Goal: Information Seeking & Learning: Find contact information

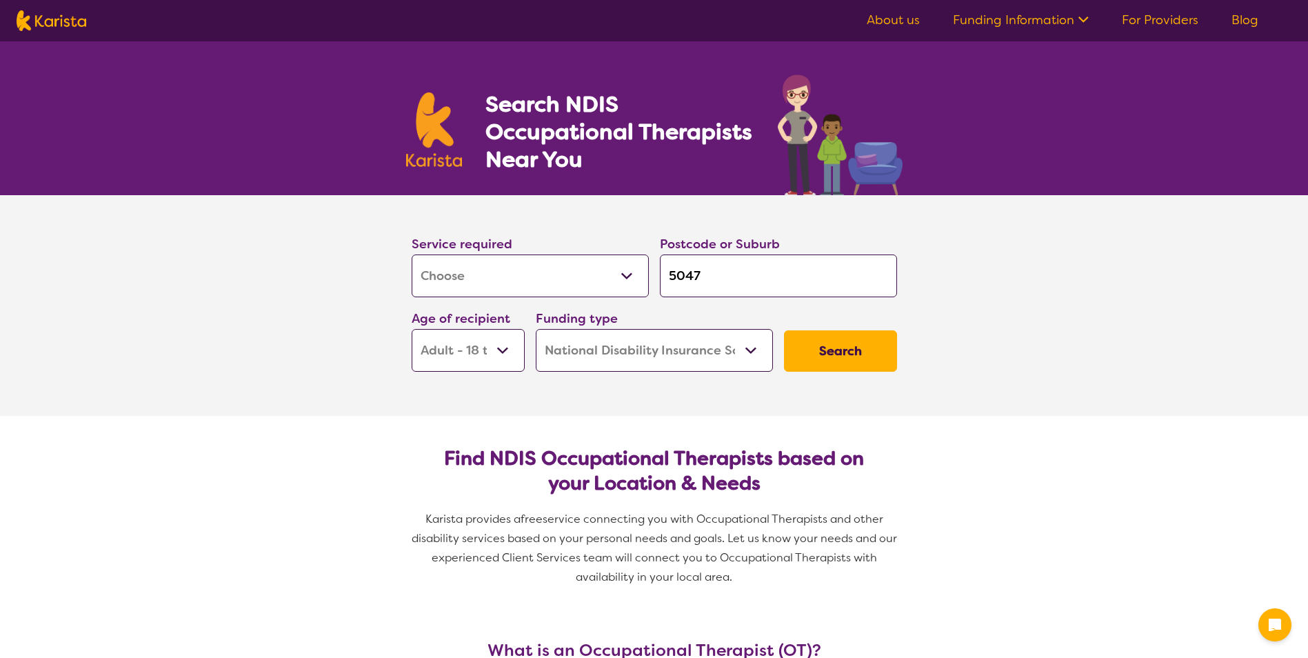
select select "[MEDICAL_DATA]"
select select "AD"
select select "NDIS"
select select "[MEDICAL_DATA]"
select select "AD"
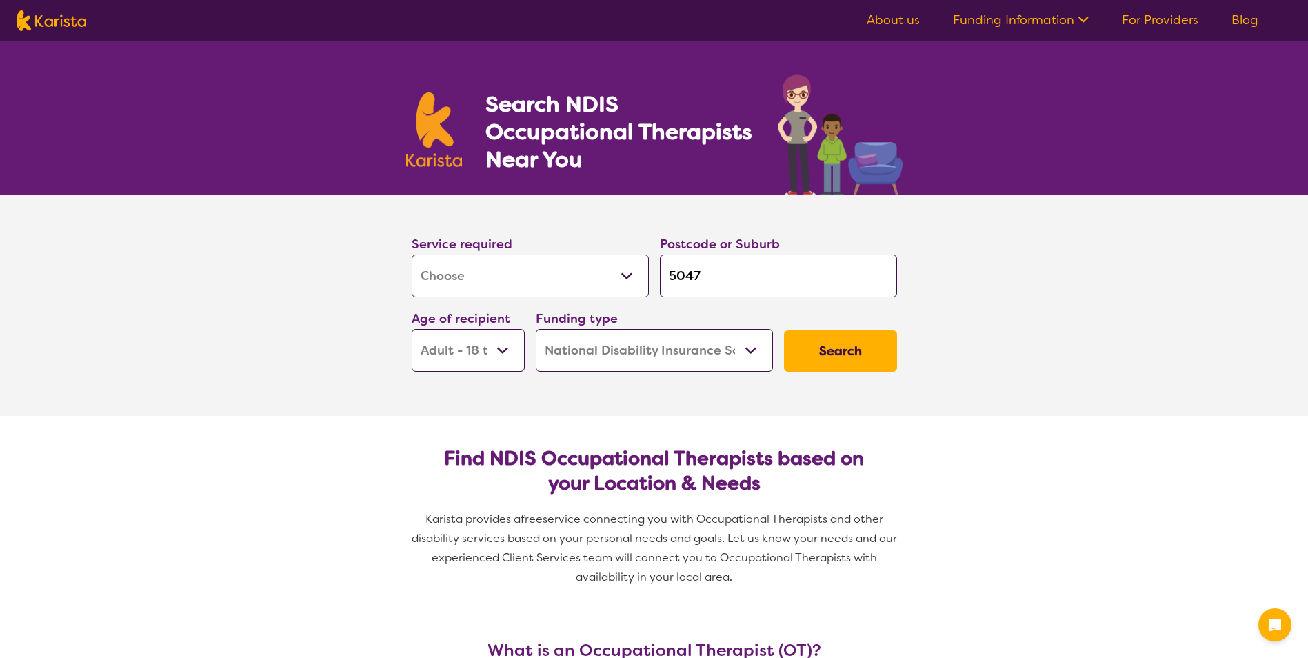
select select "NDIS"
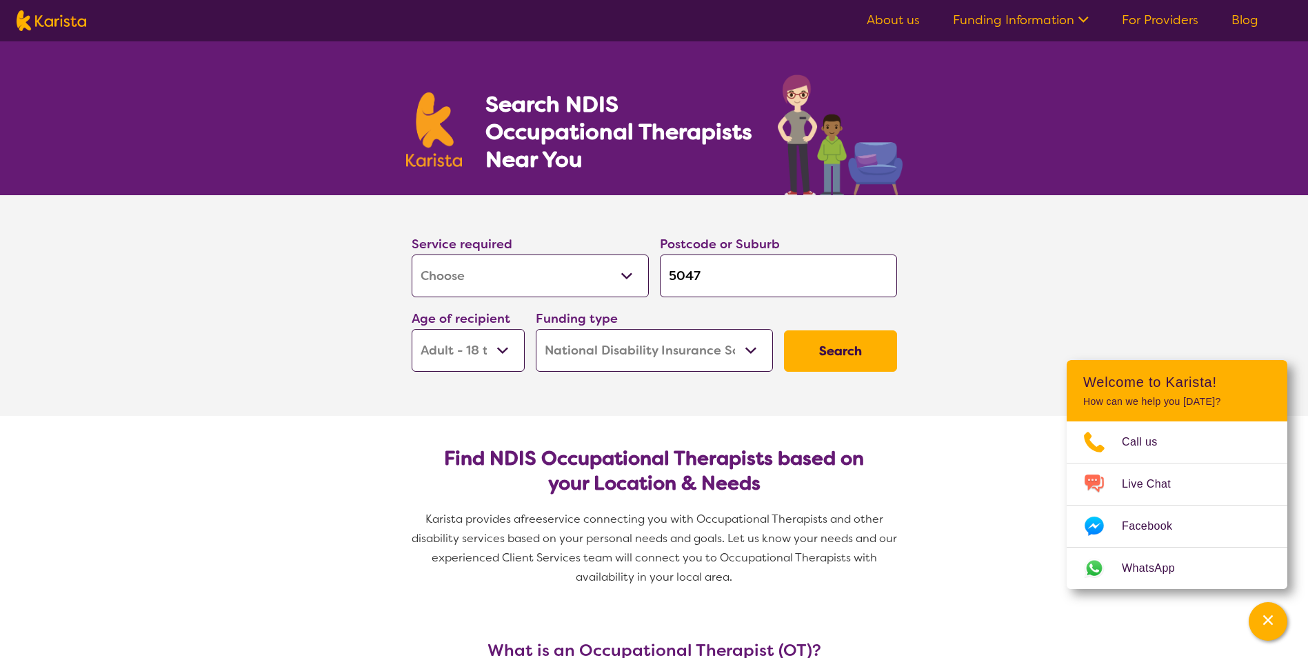
click at [704, 272] on input "5047" at bounding box center [778, 276] width 237 height 43
type input "504"
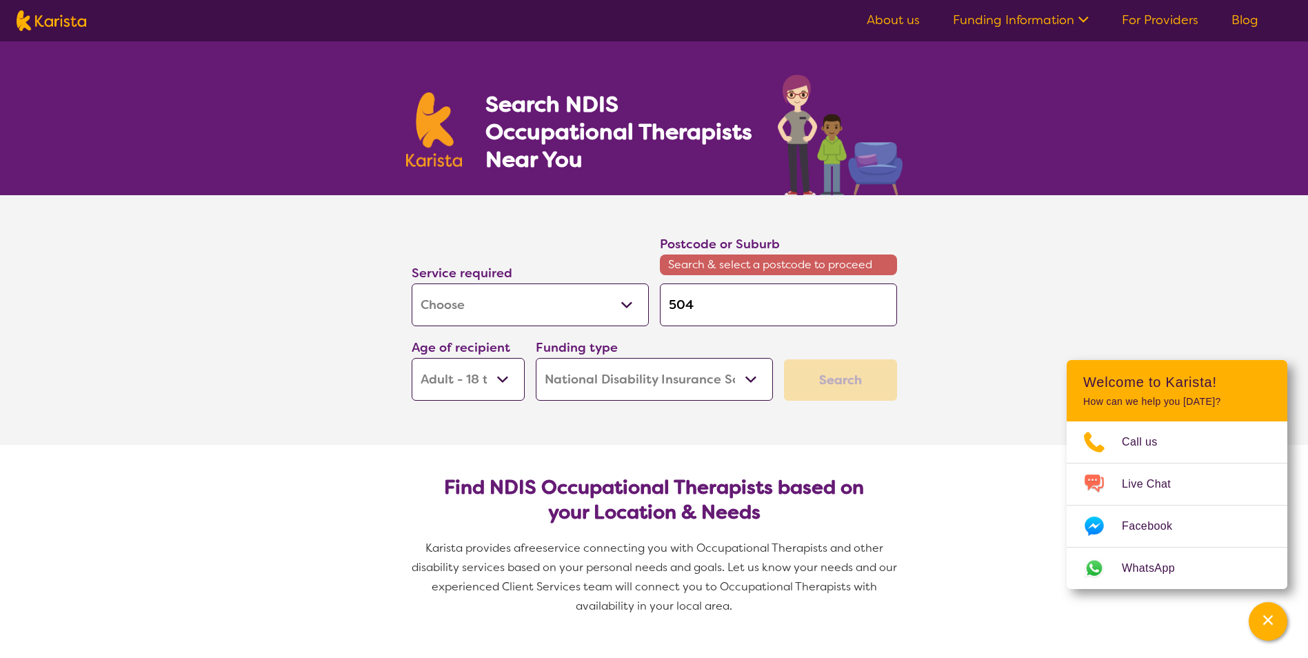
type input "50"
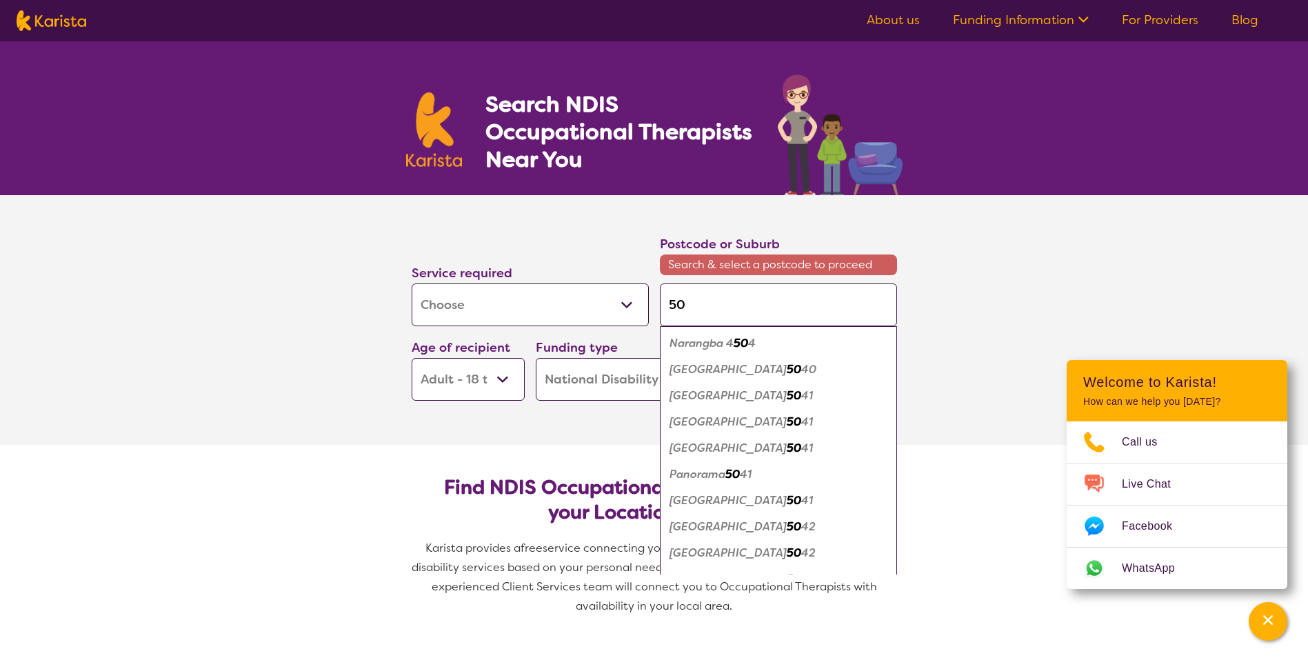
type input "501"
type input "5011"
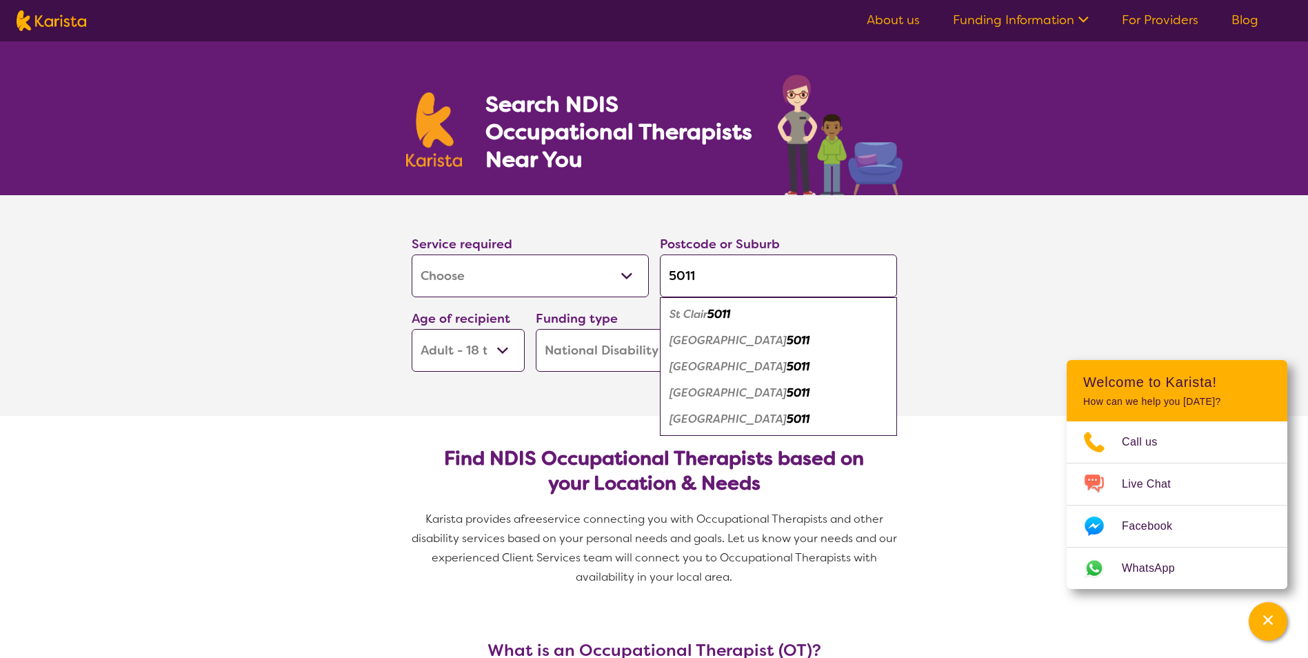
type input "5011"
click at [787, 341] on em "5011" at bounding box center [798, 340] width 23 height 14
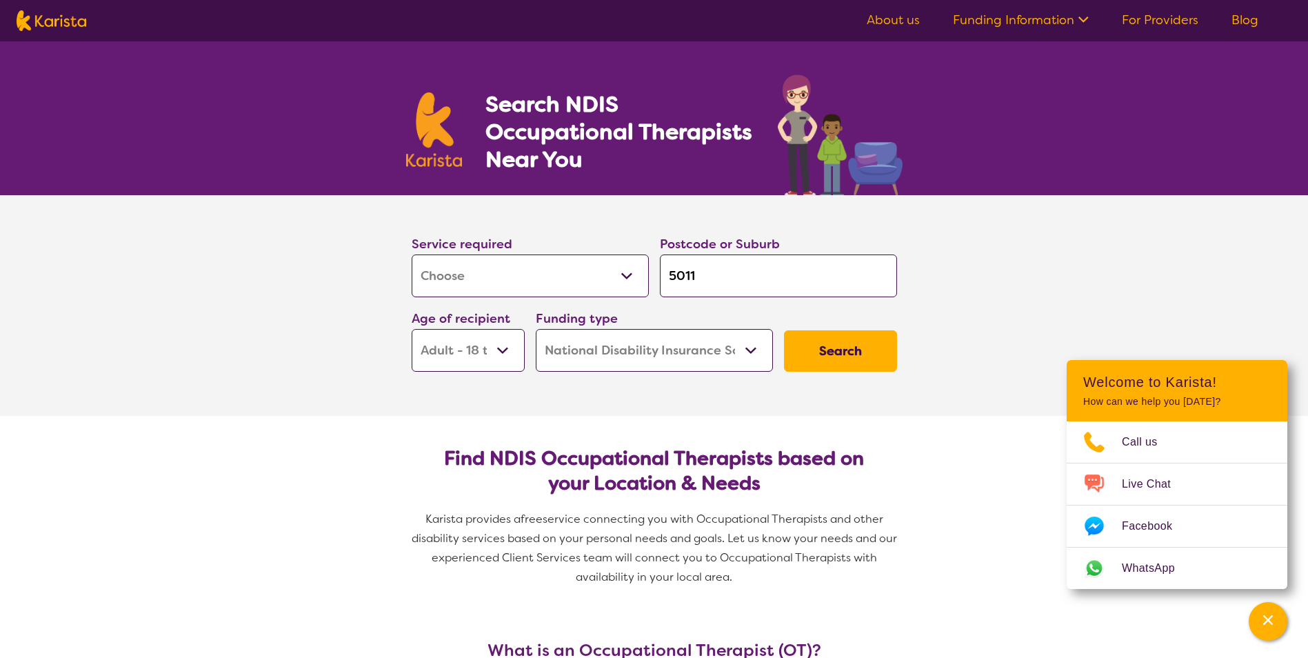
click at [846, 357] on button "Search" at bounding box center [840, 350] width 113 height 41
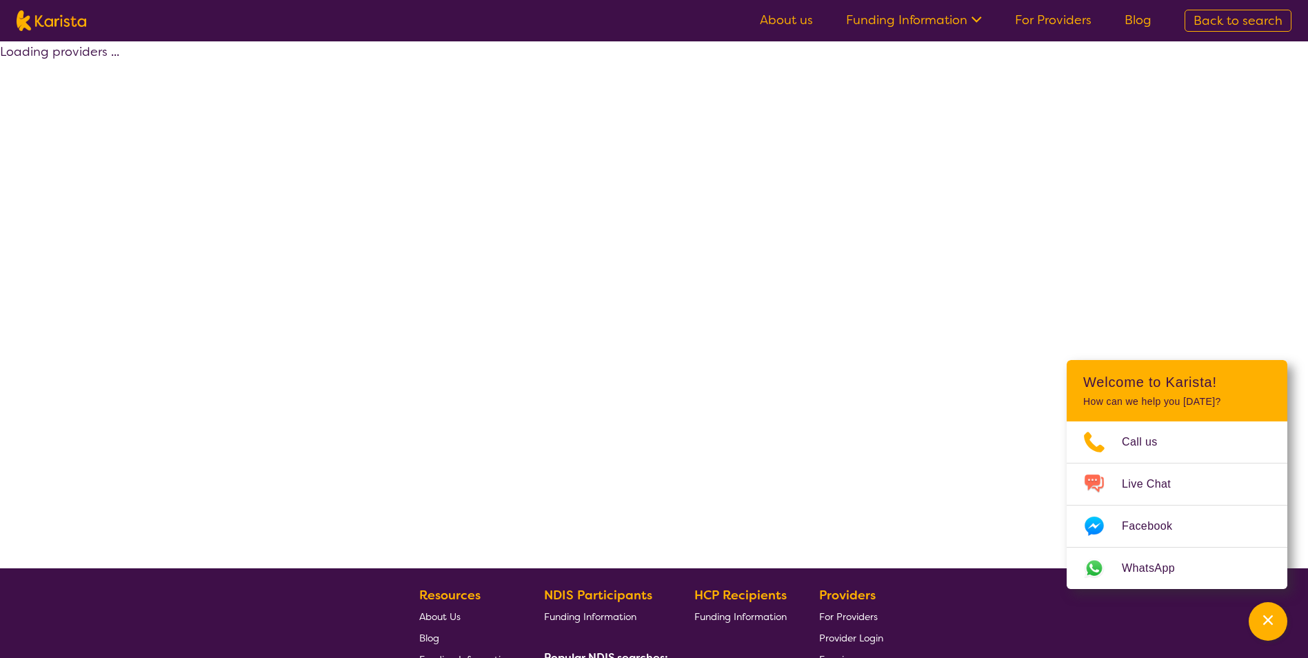
select select "by_score"
